Goal: Task Accomplishment & Management: Manage account settings

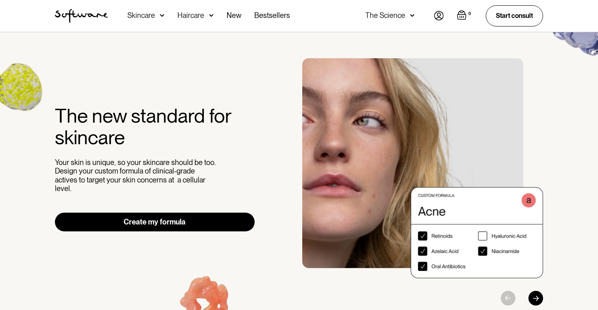
click at [439, 13] on img at bounding box center [439, 15] width 10 height 9
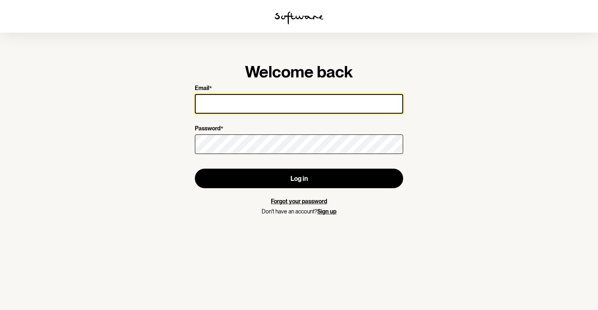
type input "ellen@iinet.net.au"
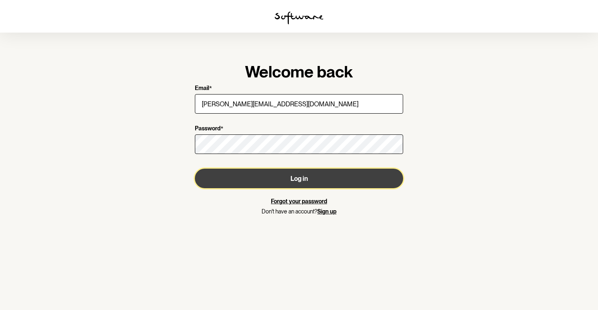
click at [274, 175] on button "Log in" at bounding box center [299, 178] width 208 height 20
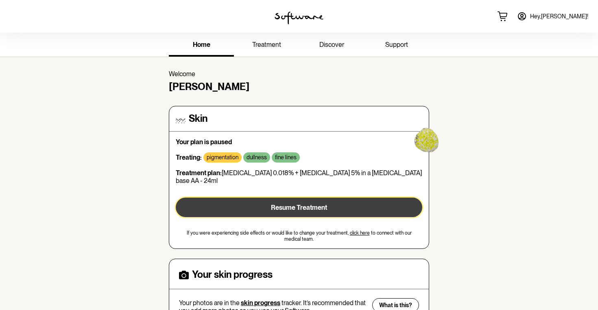
click at [315, 203] on span "Resume Treatment" at bounding box center [299, 207] width 56 height 8
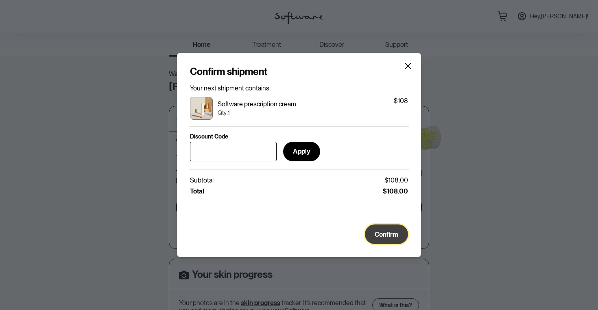
click at [385, 232] on span "Confirm" at bounding box center [387, 234] width 24 height 8
